Goal: Task Accomplishment & Management: Complete application form

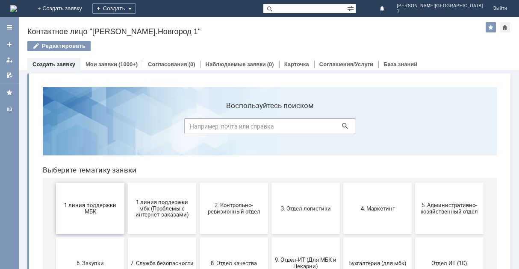
click at [104, 207] on span "1 линия поддержки МБК" at bounding box center [90, 208] width 63 height 13
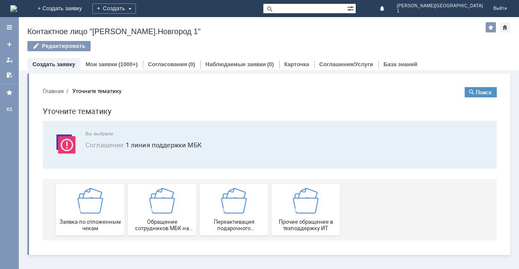
click at [104, 207] on div "Заявка по отложенным чекам" at bounding box center [90, 210] width 63 height 44
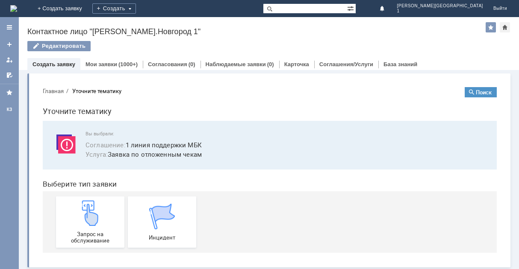
click at [104, 207] on div "Запрос на обслуживание" at bounding box center [90, 223] width 63 height 44
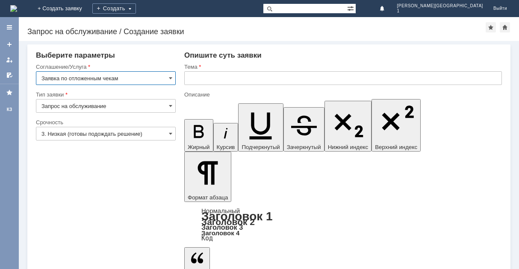
click at [159, 136] on input "3. Низкая (готовы подождать решение)" at bounding box center [106, 134] width 140 height 14
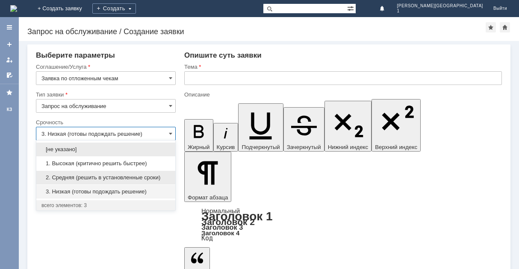
click at [137, 178] on span "2. Средняя (решить в установленные сроки)" at bounding box center [105, 177] width 129 height 7
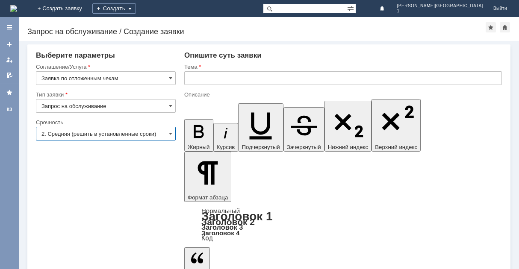
type input "2. Средняя (решить в установленные сроки)"
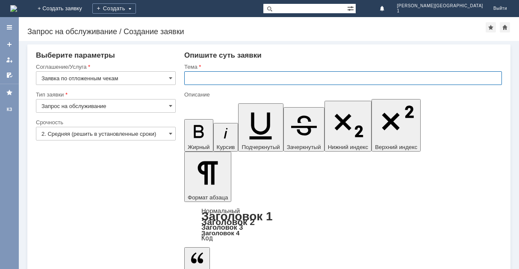
click at [220, 83] on input "text" at bounding box center [343, 78] width 318 height 14
type input "отл. чек"
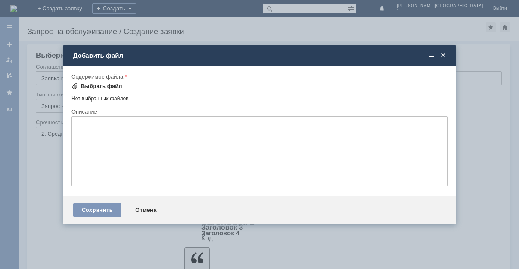
click at [112, 88] on div "Выбрать файл" at bounding box center [101, 86] width 41 height 7
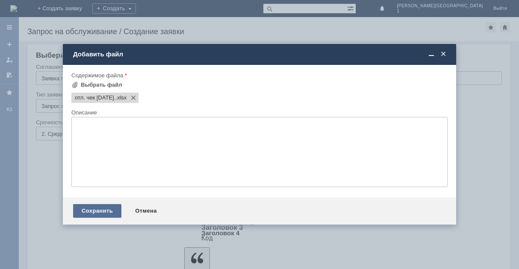
click at [112, 209] on div "Сохранить" at bounding box center [97, 211] width 48 height 14
